Goal: Find specific page/section: Find specific page/section

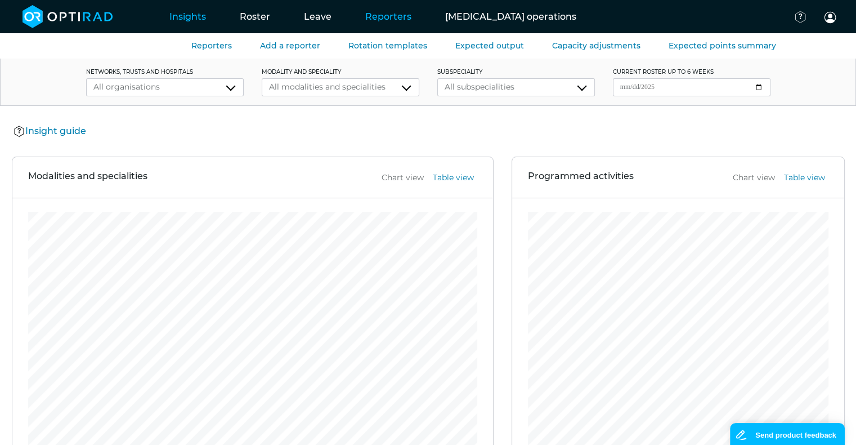
click at [403, 17] on link "Reporters" at bounding box center [389, 16] width 80 height 44
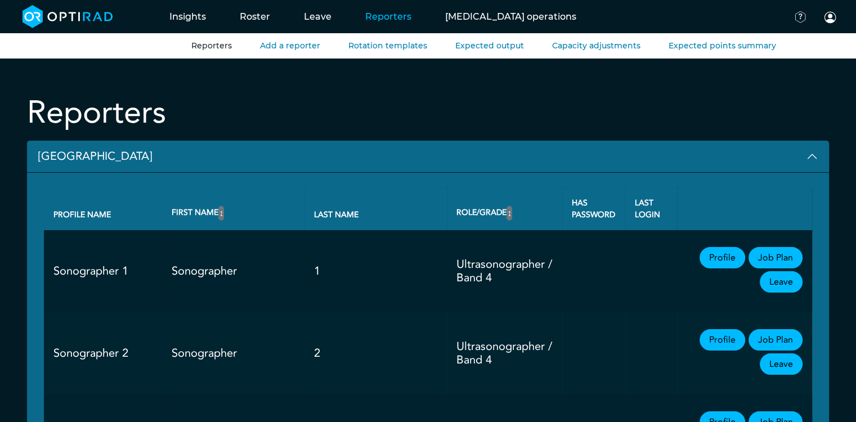
click at [90, 155] on button "[GEOGRAPHIC_DATA]" at bounding box center [428, 157] width 802 height 32
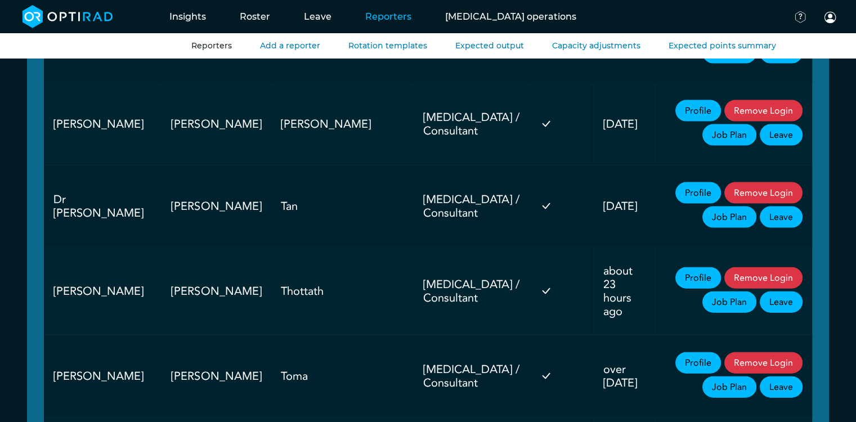
scroll to position [2413, 0]
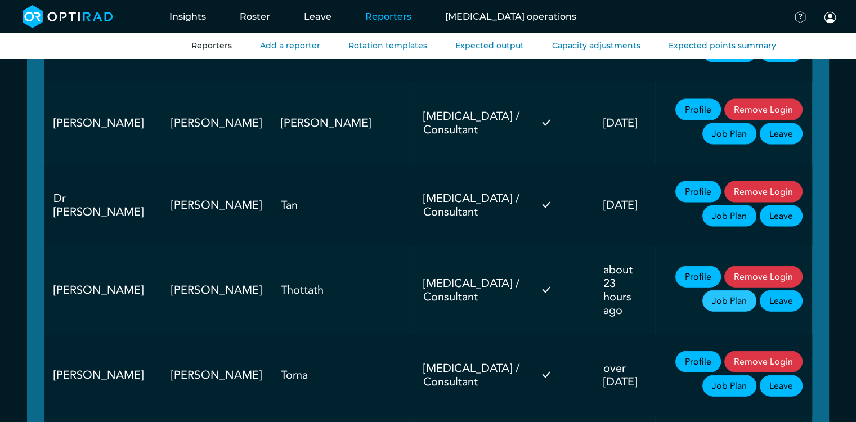
click at [433, 291] on link "Job Plan" at bounding box center [730, 301] width 54 height 21
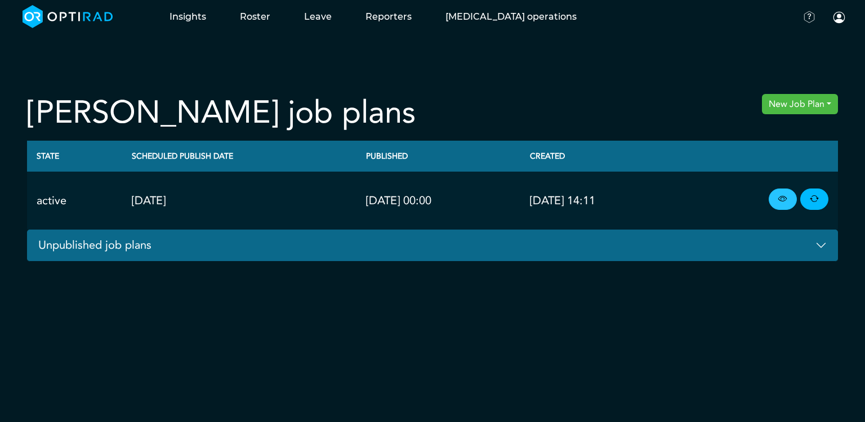
click at [433, 192] on link at bounding box center [783, 199] width 28 height 21
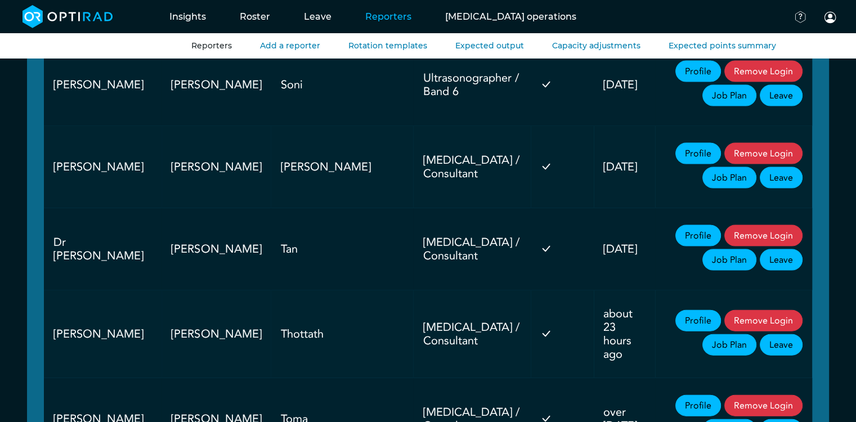
scroll to position [2413, 0]
